Goal: Use online tool/utility: Utilize a website feature to perform a specific function

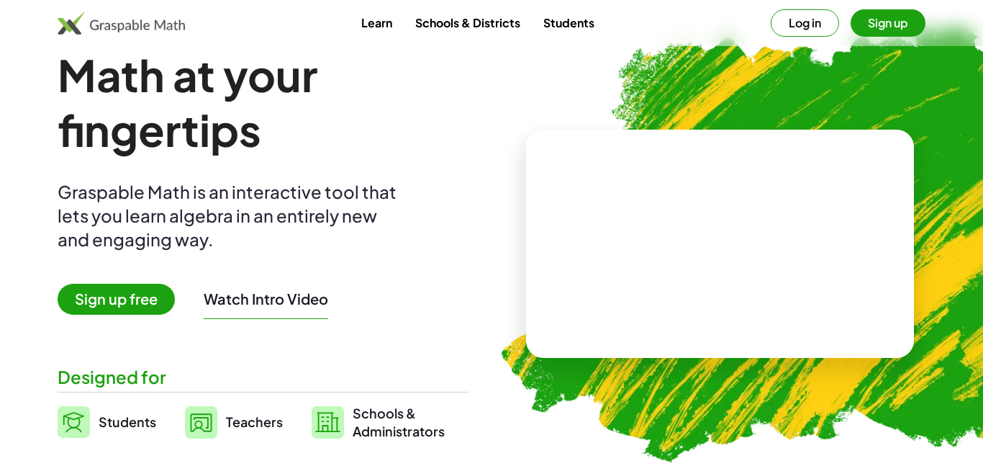
scroll to position [29, 0]
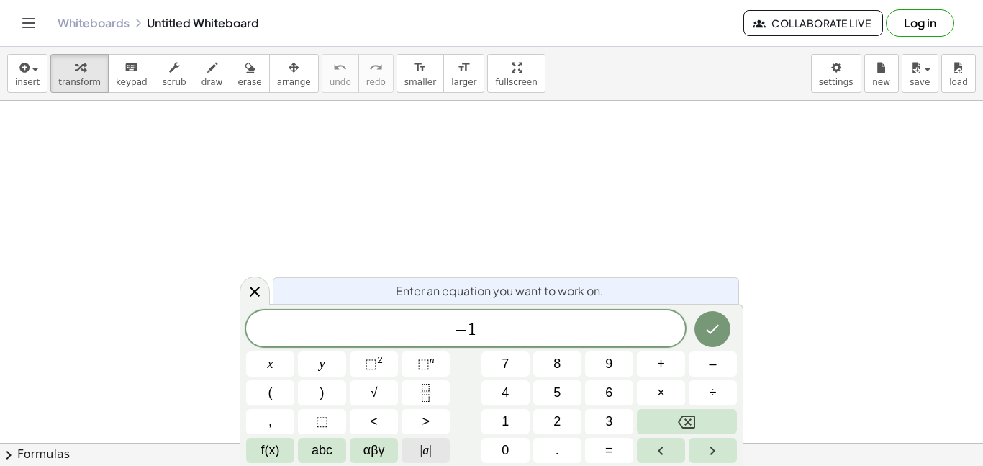
scroll to position [2, 0]
click at [426, 396] on icon "Fraction" at bounding box center [426, 393] width 18 height 18
click at [442, 386] on button "Fraction" at bounding box center [426, 392] width 48 height 25
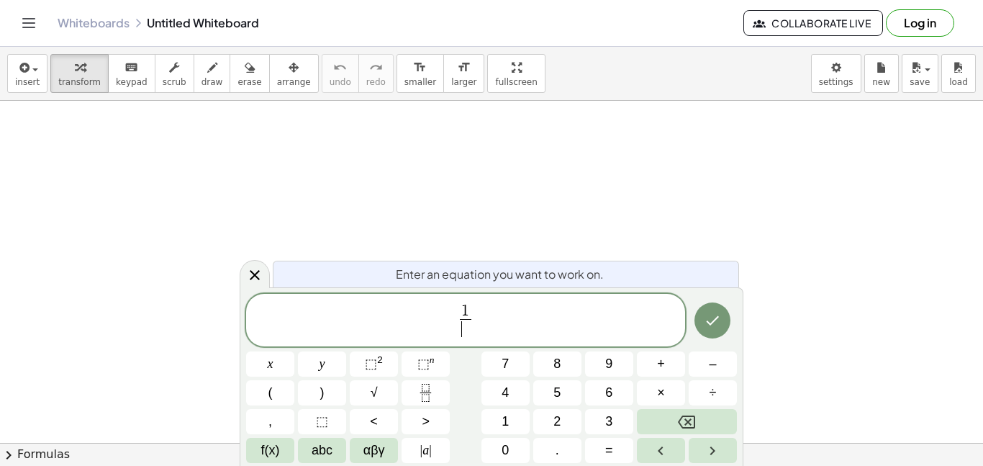
click at [463, 337] on span "​" at bounding box center [465, 328] width 11 height 19
click at [451, 327] on span "​ 1 3 ​" at bounding box center [465, 321] width 439 height 38
click at [442, 315] on span "​ − 1 1 3 ​" at bounding box center [465, 321] width 439 height 38
click at [505, 317] on span "− 1 1 3 ​ ​" at bounding box center [465, 321] width 439 height 38
click at [435, 449] on button "| a |" at bounding box center [426, 450] width 48 height 25
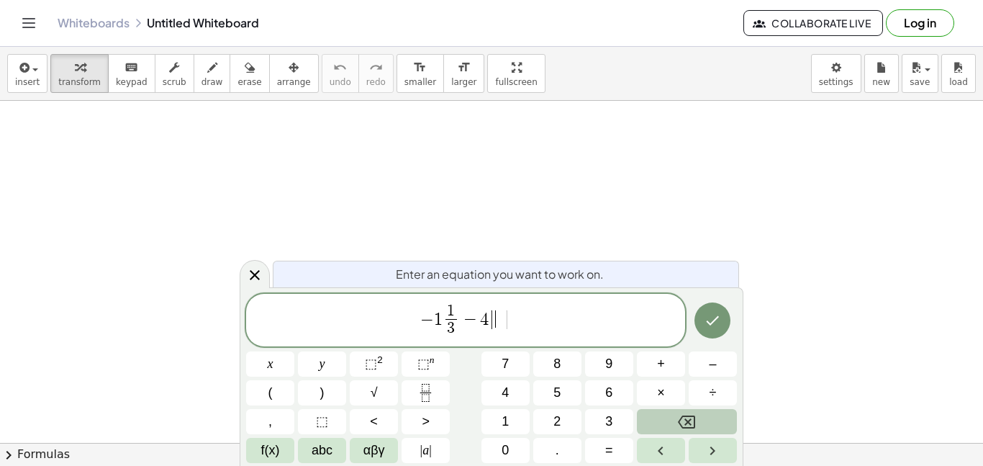
click at [682, 427] on icon "Backspace" at bounding box center [686, 421] width 17 height 13
click at [429, 322] on span "​ − 1 1 3 ​ − 4" at bounding box center [465, 321] width 439 height 38
click at [429, 448] on span "|" at bounding box center [430, 450] width 3 height 14
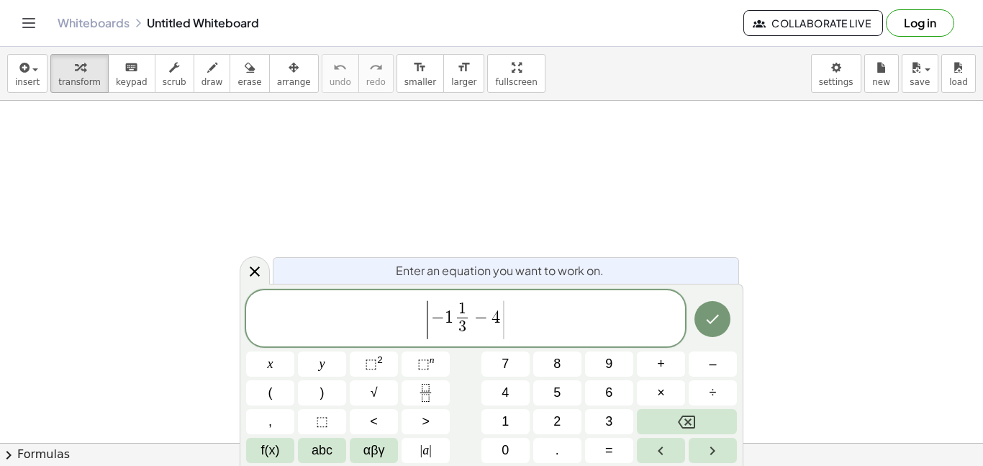
click at [505, 328] on span "|" at bounding box center [503, 320] width 9 height 42
click at [709, 307] on button "Done" at bounding box center [712, 319] width 36 height 36
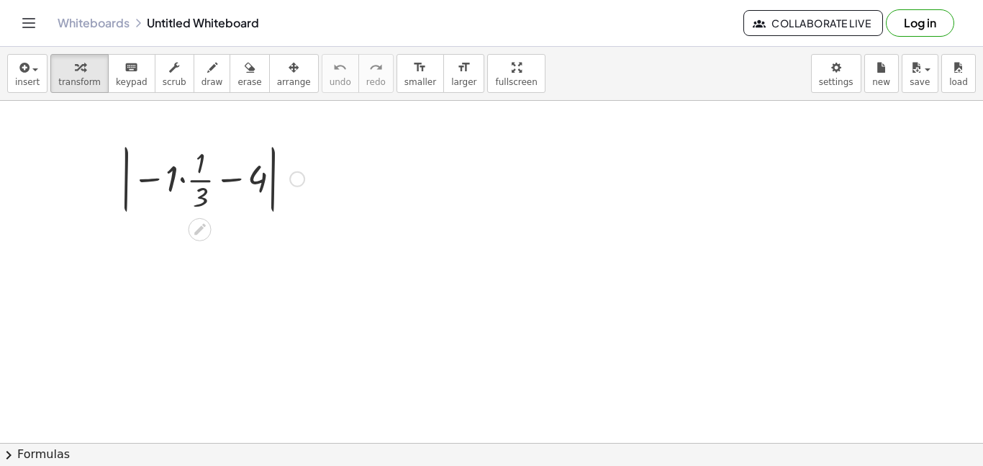
click at [181, 177] on div at bounding box center [212, 178] width 199 height 78
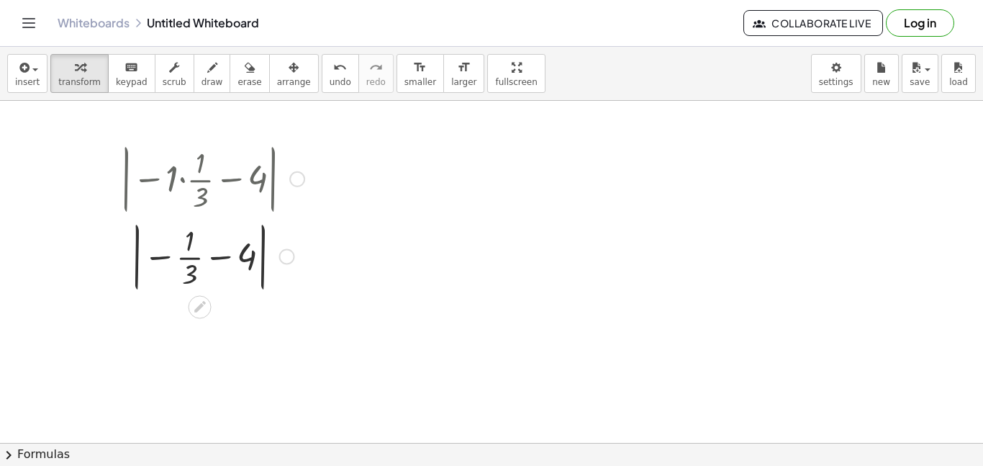
click at [219, 258] on div at bounding box center [212, 256] width 199 height 78
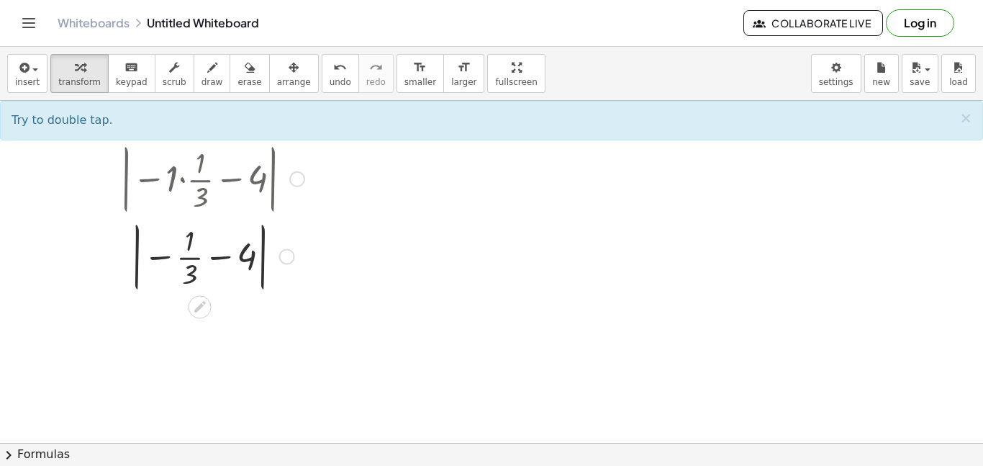
click at [161, 259] on div at bounding box center [212, 256] width 199 height 78
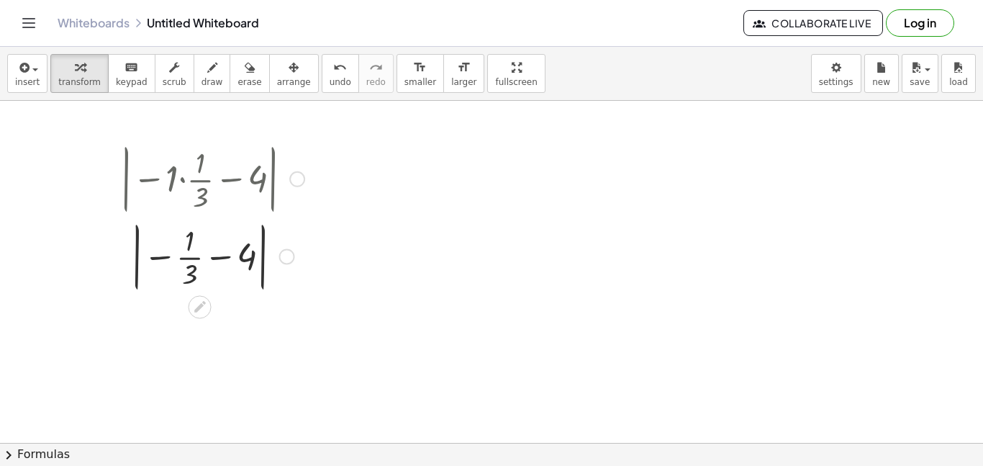
click at [189, 260] on div at bounding box center [212, 256] width 199 height 78
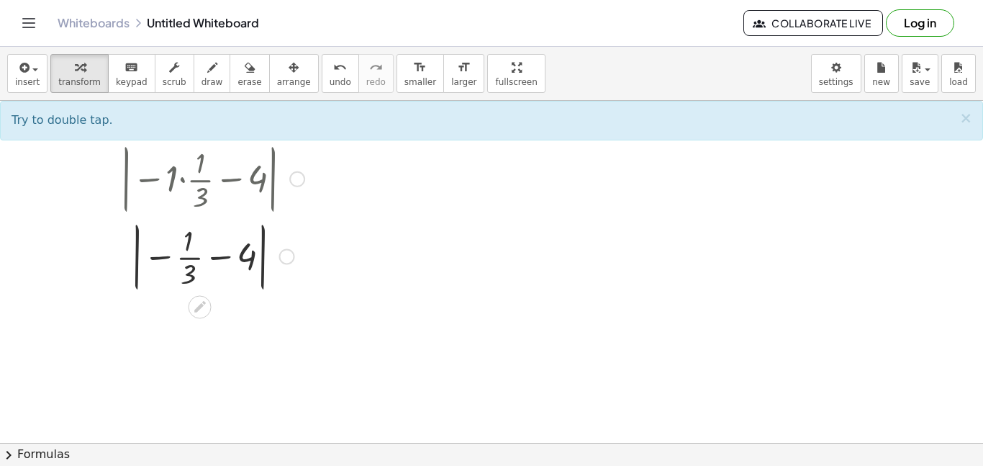
click at [188, 258] on div at bounding box center [212, 256] width 199 height 78
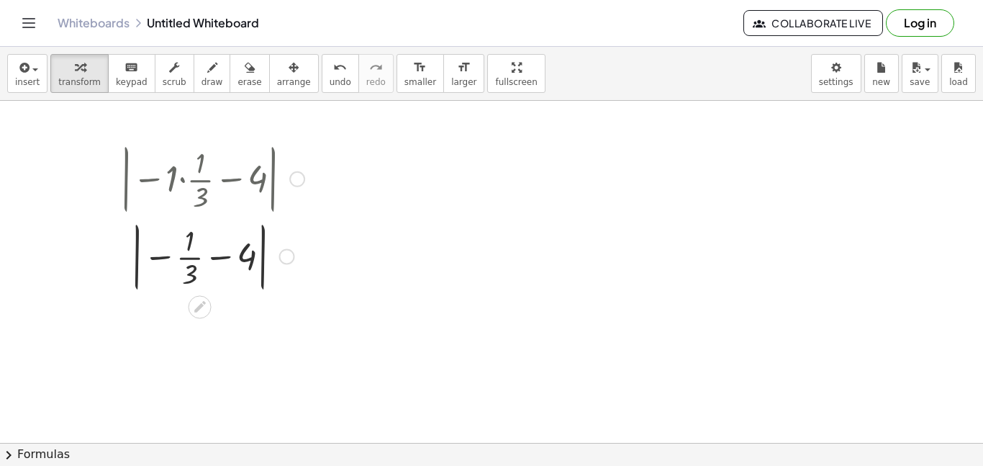
click at [188, 258] on div at bounding box center [212, 256] width 199 height 78
click at [188, 258] on div at bounding box center [211, 255] width 250 height 53
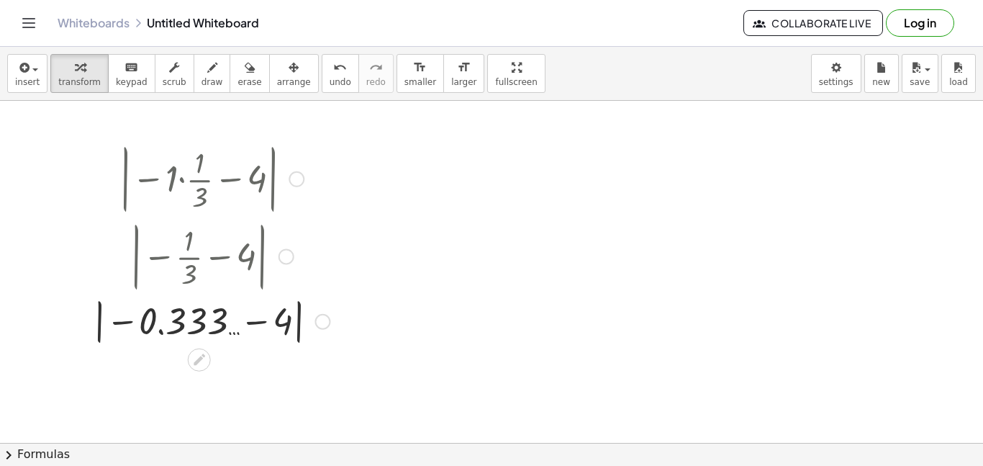
click at [253, 326] on div at bounding box center [211, 320] width 250 height 53
click at [253, 326] on div at bounding box center [212, 320] width 199 height 53
click at [253, 326] on div at bounding box center [211, 320] width 250 height 53
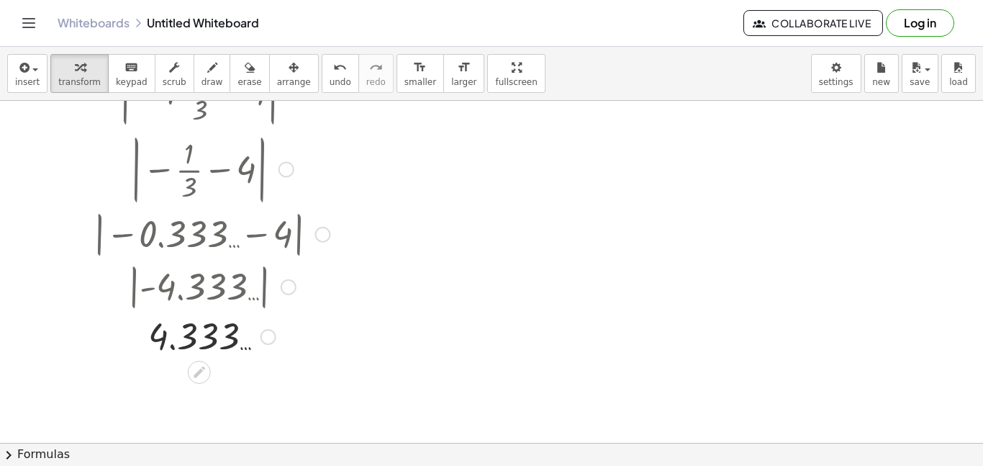
scroll to position [91, 0]
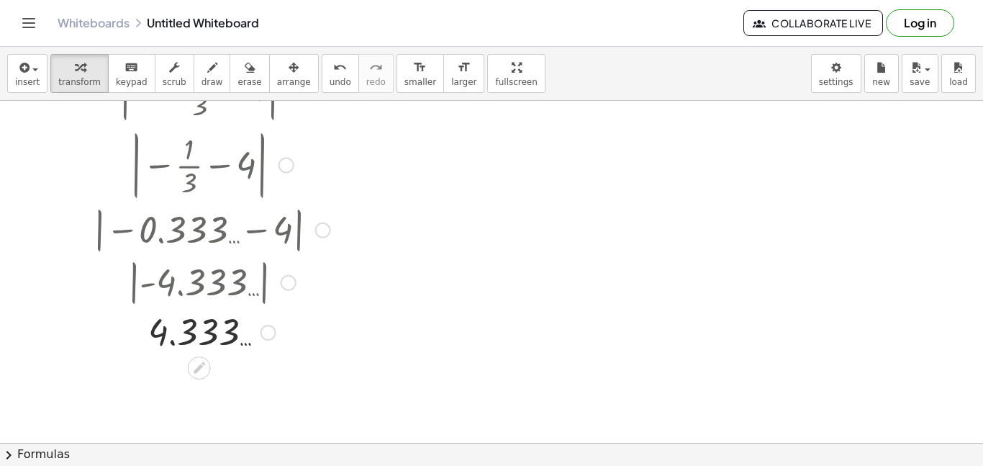
click at [224, 317] on div at bounding box center [211, 330] width 250 height 47
click at [209, 333] on div at bounding box center [211, 330] width 250 height 47
click at [33, 71] on div "button" at bounding box center [27, 66] width 24 height 17
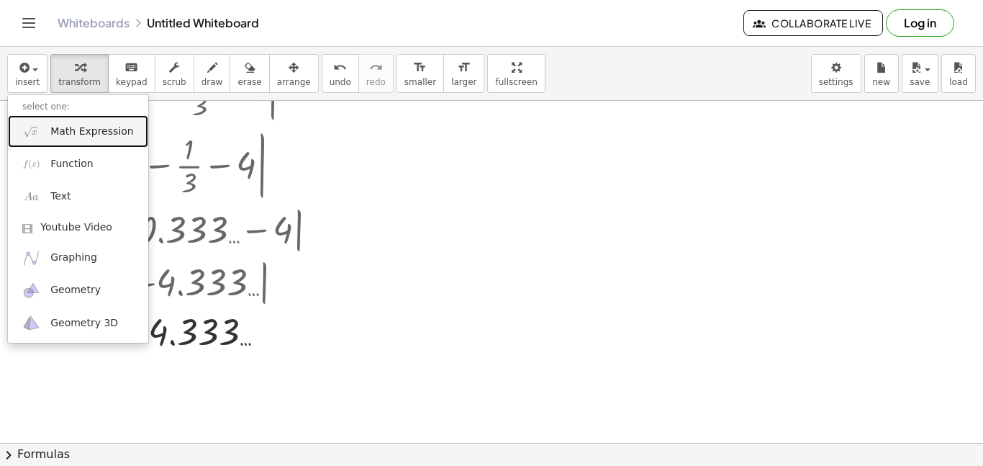
click at [65, 132] on span "Math Expression" at bounding box center [91, 131] width 83 height 14
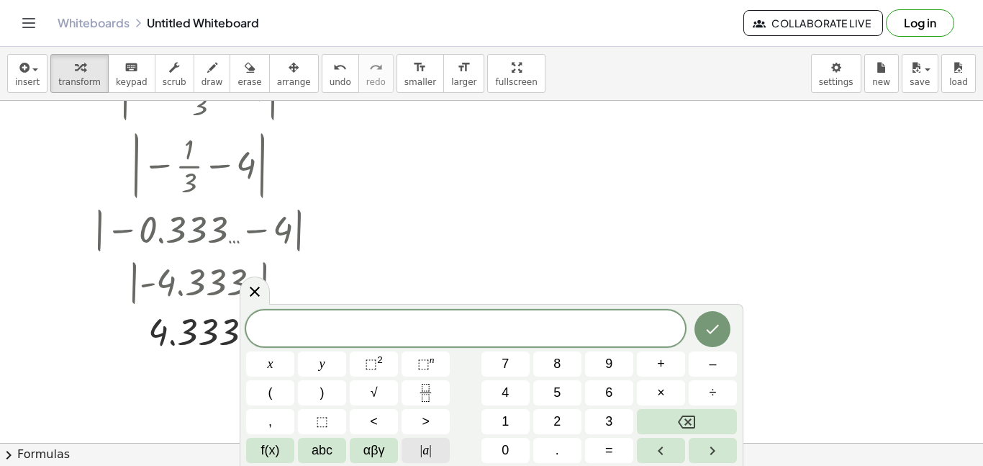
click at [430, 445] on span "|" at bounding box center [430, 450] width 3 height 14
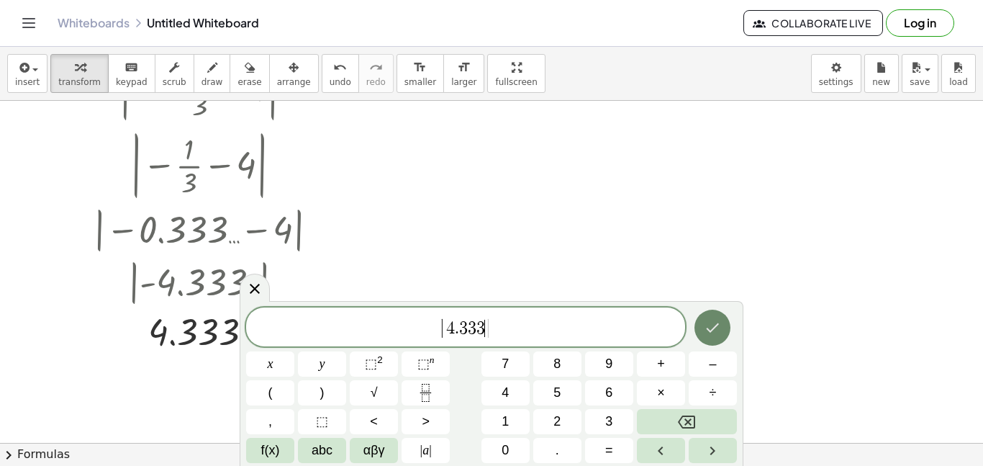
click at [729, 324] on button "Done" at bounding box center [712, 327] width 36 height 36
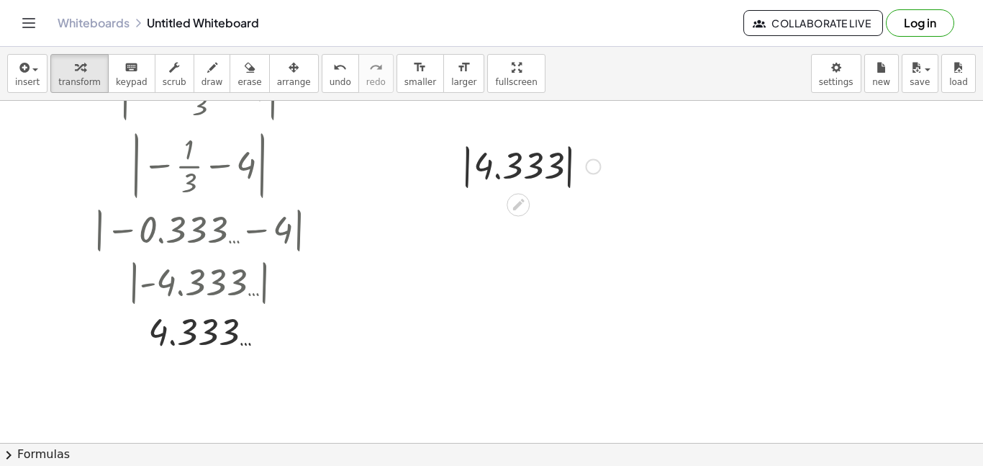
click at [502, 175] on div at bounding box center [530, 165] width 153 height 53
click at [518, 167] on div "| 4.333 | 4.333" at bounding box center [518, 167] width 0 height 0
click at [530, 228] on div at bounding box center [530, 214] width 153 height 47
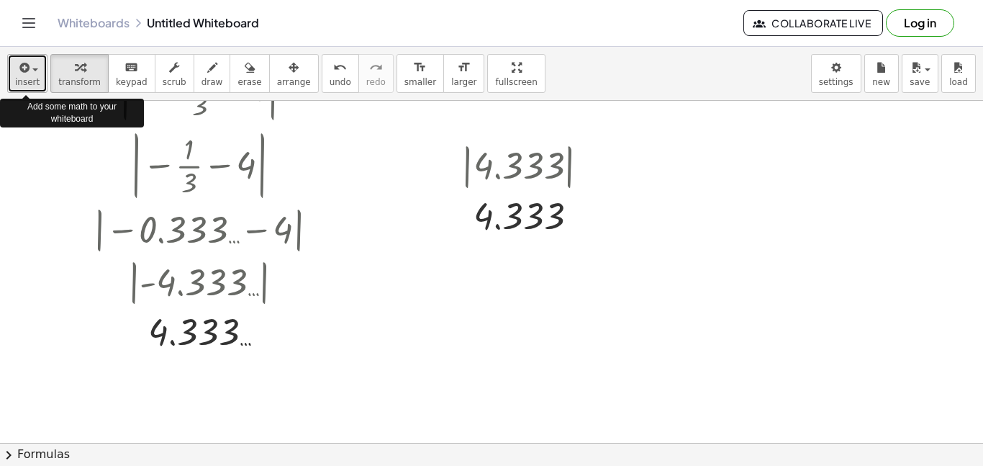
click at [30, 71] on span "button" at bounding box center [31, 69] width 3 height 10
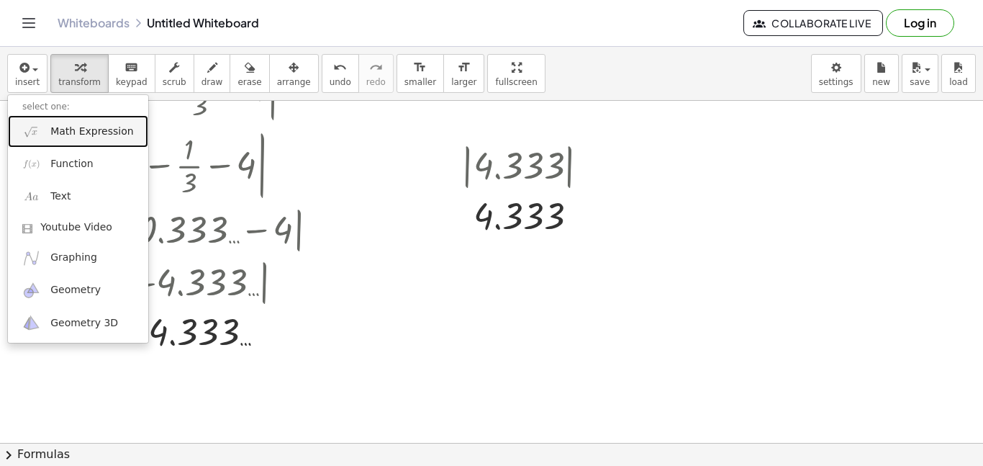
click at [92, 121] on link "Math Expression" at bounding box center [78, 131] width 140 height 32
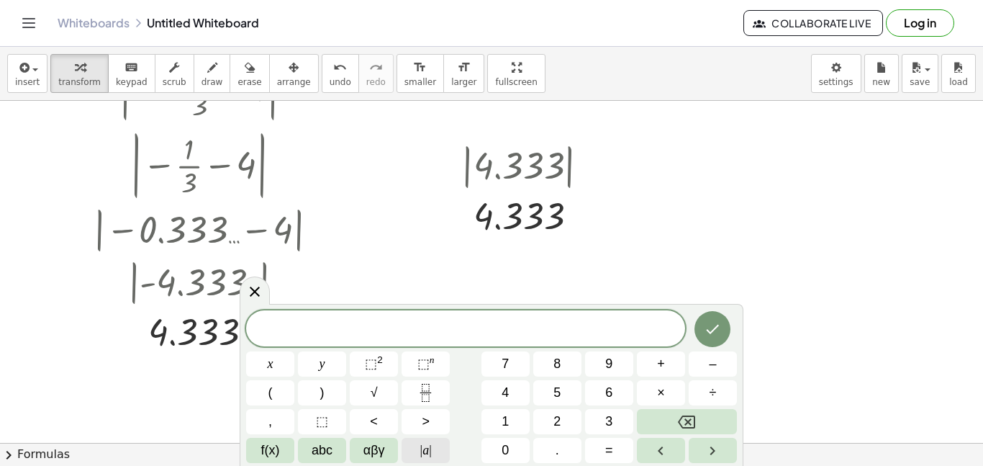
click at [426, 453] on span "| a |" at bounding box center [426, 449] width 12 height 19
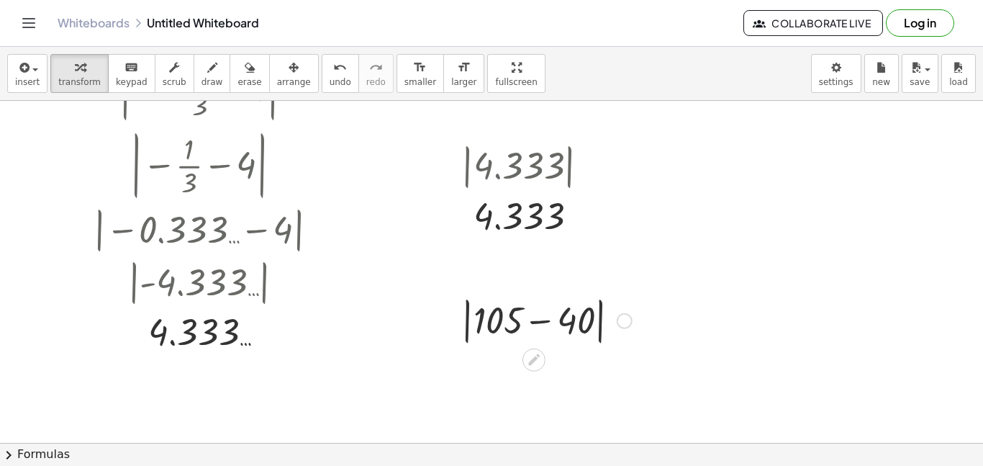
click at [538, 325] on div at bounding box center [546, 319] width 185 height 55
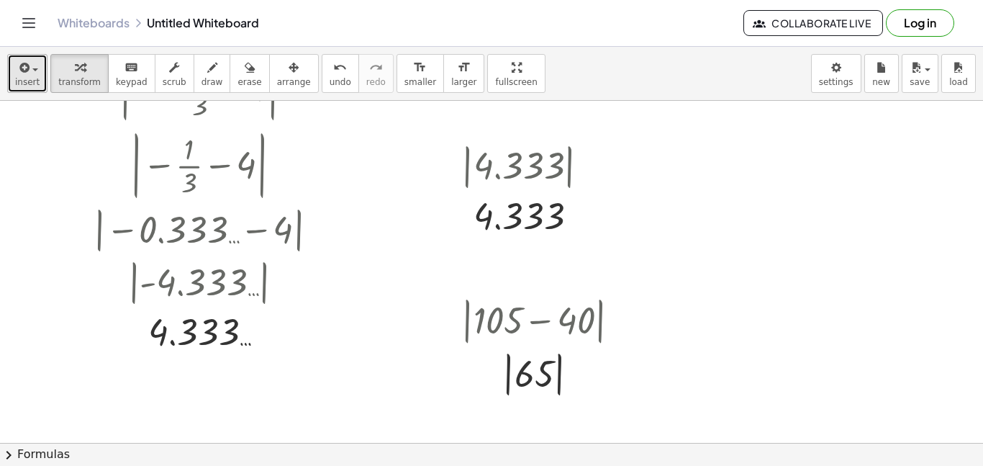
click at [30, 57] on button "insert" at bounding box center [27, 73] width 40 height 39
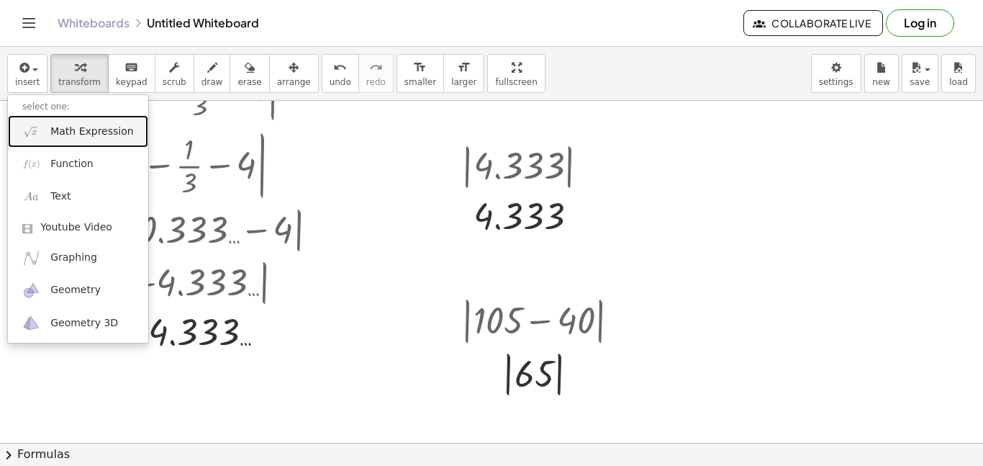
click at [62, 139] on link "Math Expression" at bounding box center [78, 131] width 140 height 32
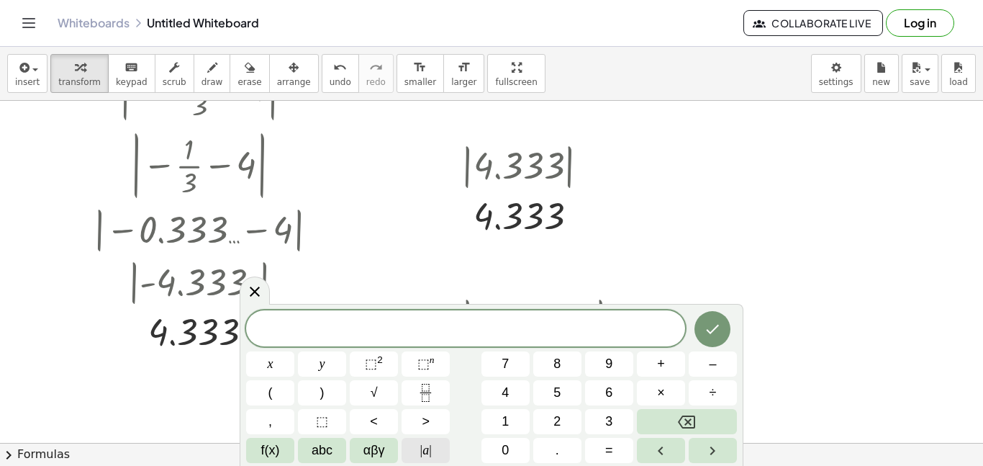
click at [417, 450] on button "| a |" at bounding box center [426, 450] width 48 height 25
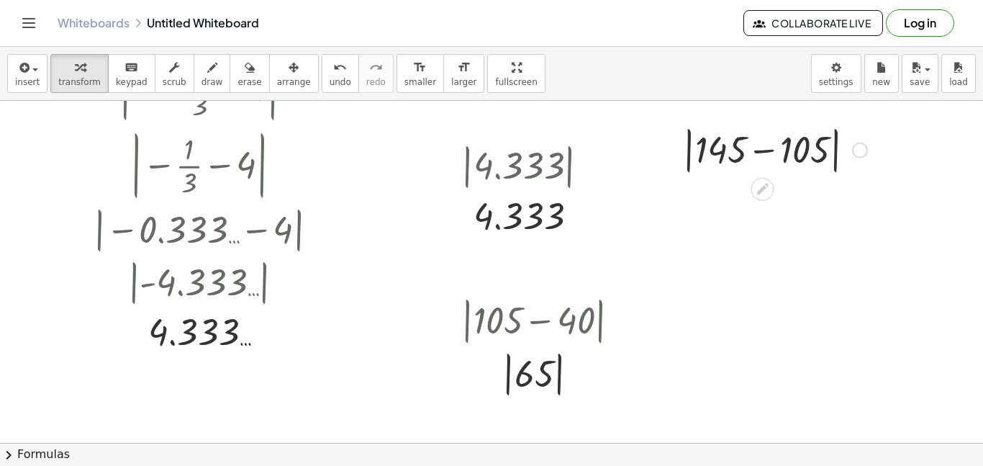
click at [771, 154] on div at bounding box center [775, 149] width 199 height 55
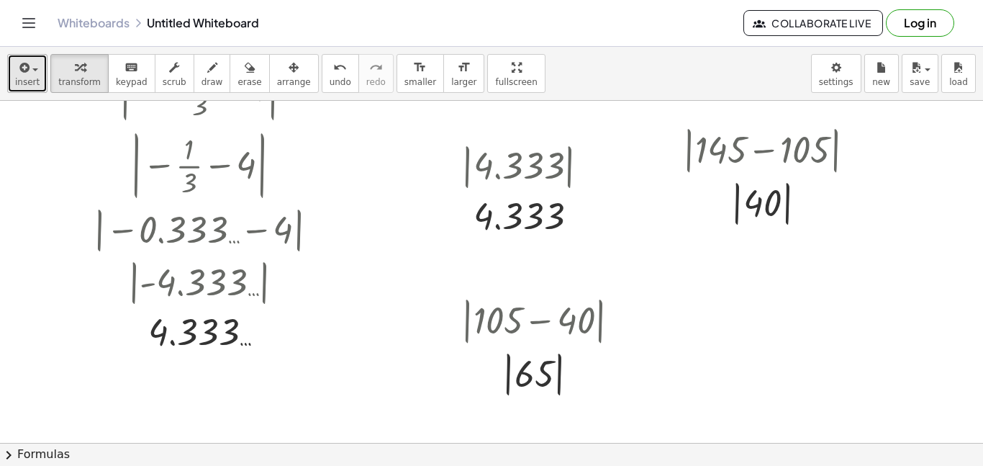
click at [30, 74] on div "button" at bounding box center [27, 66] width 24 height 17
